Goal: Find specific page/section: Find specific page/section

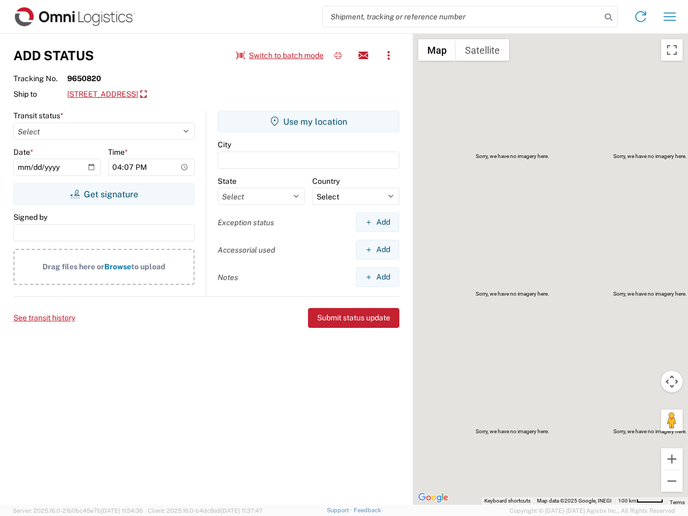
click at [462, 17] on input "search" at bounding box center [462, 16] width 279 height 20
click at [609, 17] on icon at bounding box center [608, 17] width 15 height 15
click at [641, 17] on icon at bounding box center [640, 16] width 17 height 17
click at [670, 17] on icon "button" at bounding box center [670, 16] width 12 height 8
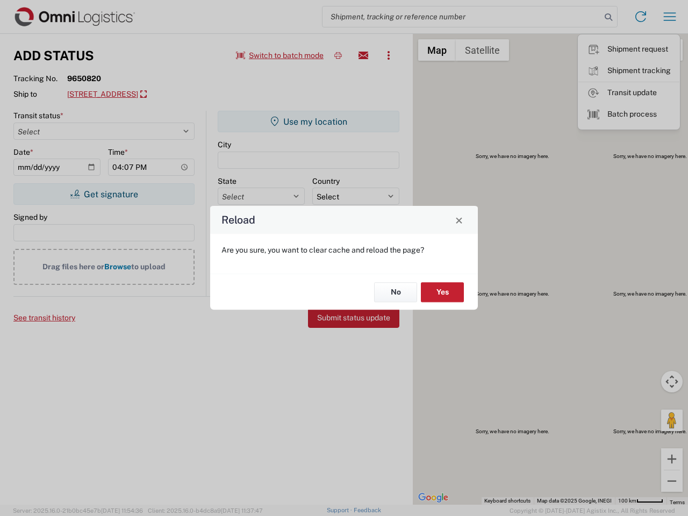
click at [280, 55] on div "Reload Are you sure, you want to clear cache and reload the page? No Yes" at bounding box center [344, 258] width 688 height 516
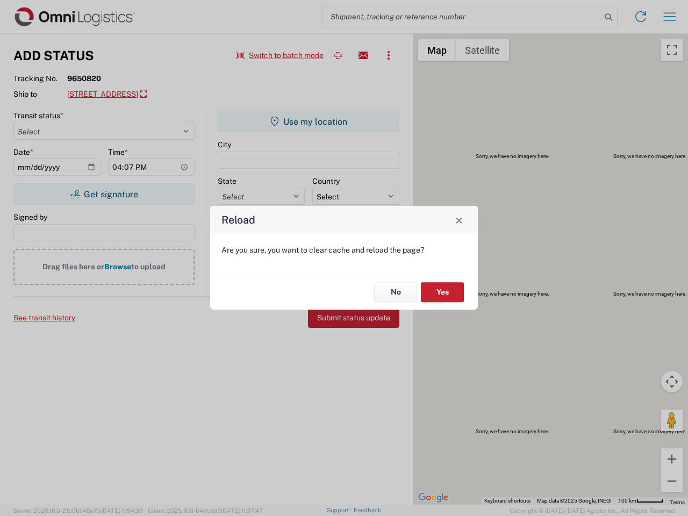
click at [338, 55] on div "Reload Are you sure, you want to clear cache and reload the page? No Yes" at bounding box center [344, 258] width 688 height 516
click at [363, 55] on div "Reload Are you sure, you want to clear cache and reload the page? No Yes" at bounding box center [344, 258] width 688 height 516
click at [389, 55] on div "Reload Are you sure, you want to clear cache and reload the page? No Yes" at bounding box center [344, 258] width 688 height 516
click at [156, 95] on div "Reload Are you sure, you want to clear cache and reload the page? No Yes" at bounding box center [344, 258] width 688 height 516
click at [104, 194] on div "Reload Are you sure, you want to clear cache and reload the page? No Yes" at bounding box center [344, 258] width 688 height 516
